Goal: Find contact information

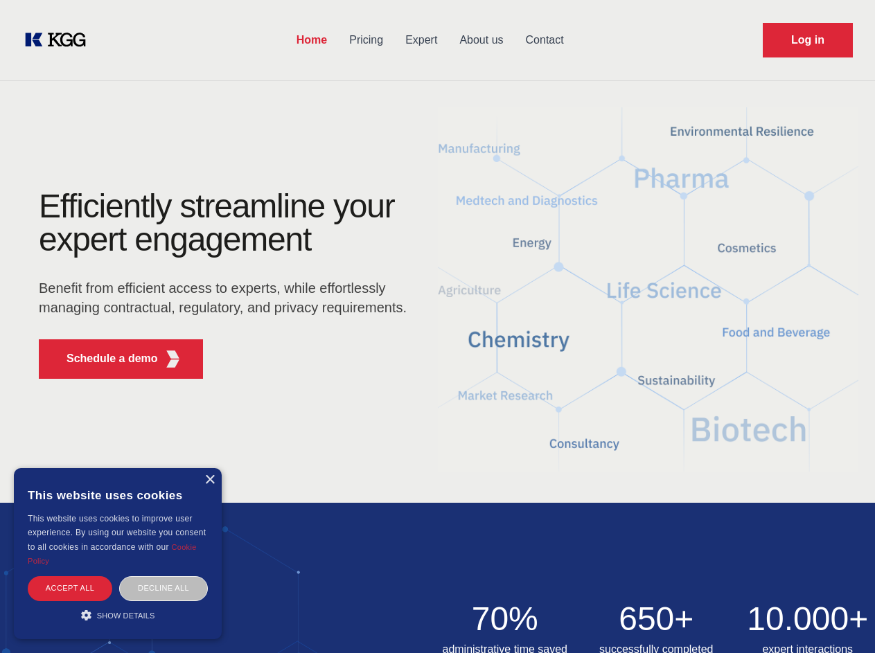
click at [437, 326] on div "Efficiently streamline your expert engagement Benefit from efficient access to …" at bounding box center [227, 290] width 421 height 200
click at [104, 359] on p "Schedule a demo" at bounding box center [111, 358] width 91 height 17
click at [209, 480] on div "× This website uses cookies This website uses cookies to improve user experienc…" at bounding box center [118, 553] width 208 height 171
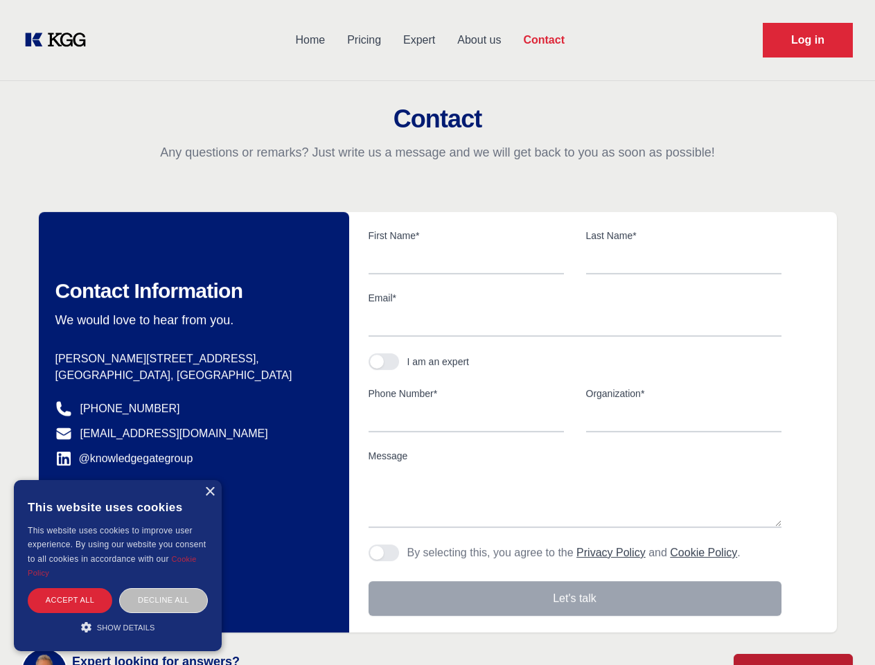
click at [70, 588] on div "Accept all" at bounding box center [70, 600] width 84 height 24
click at [163, 588] on div "Contact Information We would love to hear from you. Postal address [PERSON_NAME…" at bounding box center [194, 422] width 310 height 420
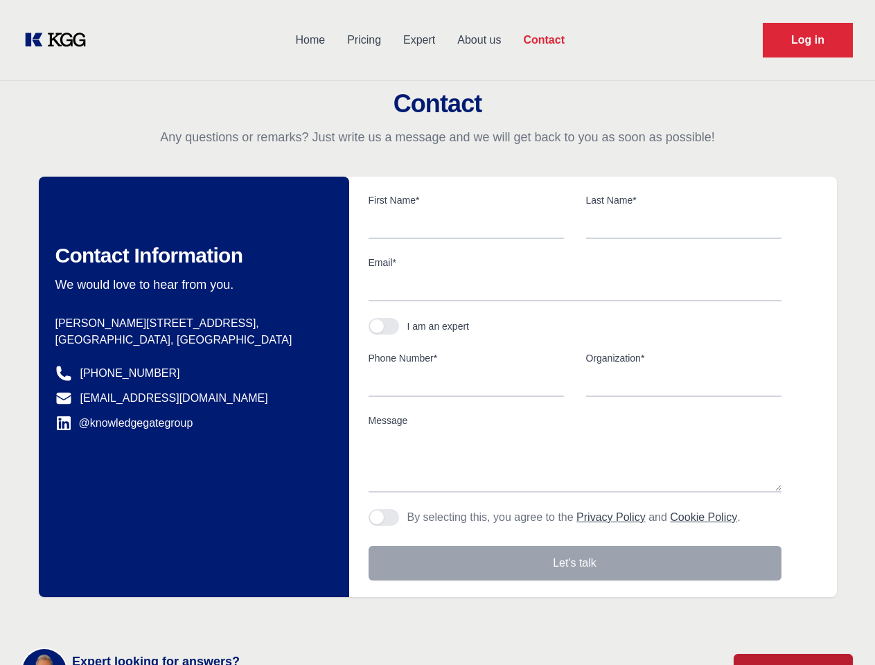
click at [118, 615] on main "Contact Any questions or remarks? Just write us a message and we will get back …" at bounding box center [437, 360] width 875 height 721
